Goal: Browse casually: Explore the website without a specific task or goal

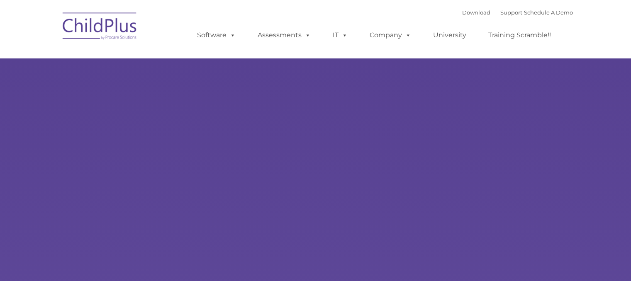
type input ""
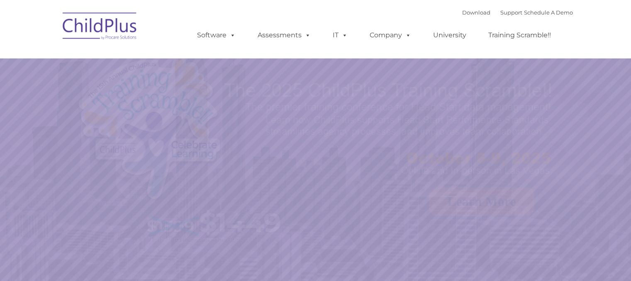
select select "MEDIUM"
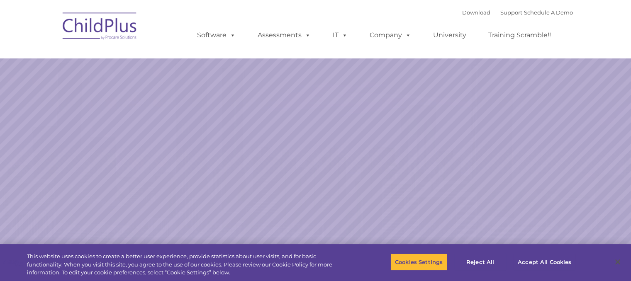
select select "MEDIUM"
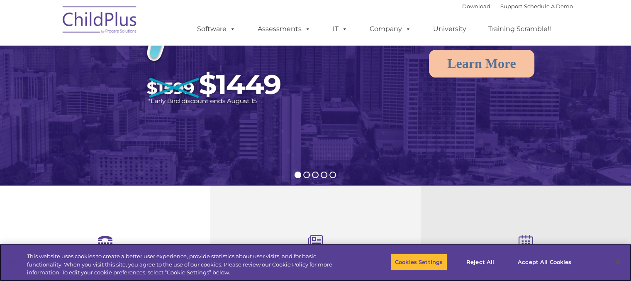
scroll to position [141, 0]
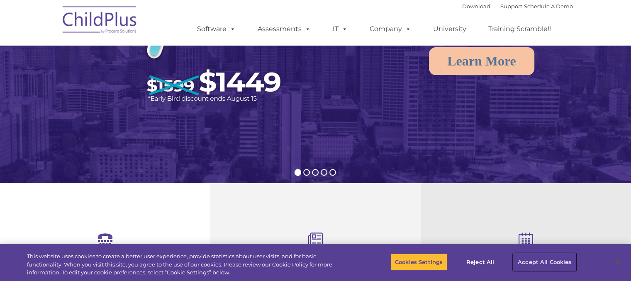
click at [559, 261] on button "Accept All Cookies" at bounding box center [544, 261] width 63 height 17
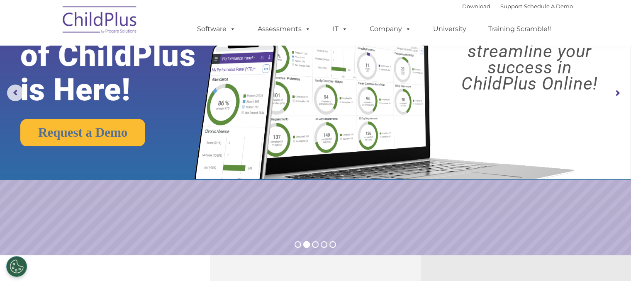
scroll to position [0, 0]
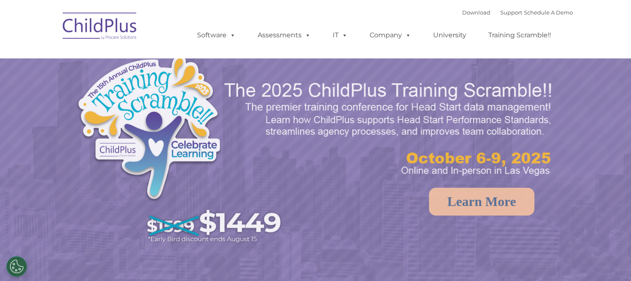
select select "MEDIUM"
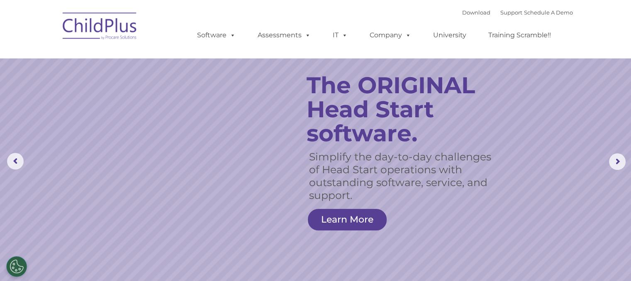
click at [457, 215] on rs-slide "Simplify the day-to-day challenges of Head Start operations with outstanding so…" at bounding box center [315, 161] width 631 height 323
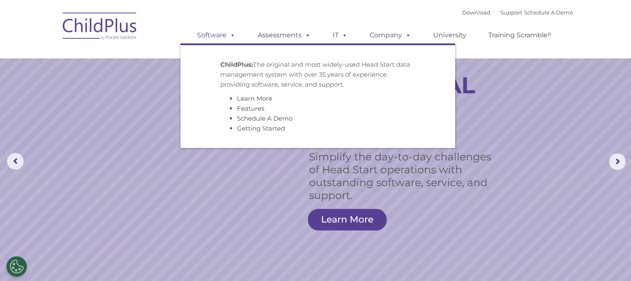
click at [232, 36] on span at bounding box center [230, 35] width 9 height 8
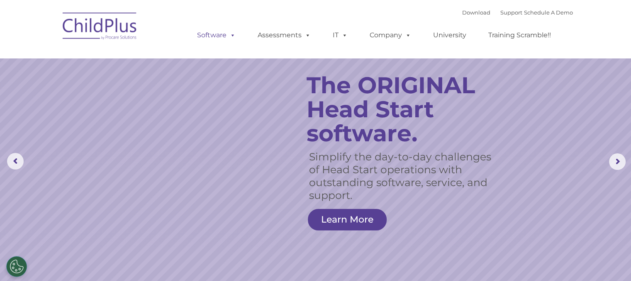
click at [232, 36] on span at bounding box center [230, 35] width 9 height 8
click at [518, 92] on rs-slide "Simplify the day-to-day challenges of Head Start operations with outstanding so…" at bounding box center [315, 161] width 631 height 323
